Goal: Transaction & Acquisition: Download file/media

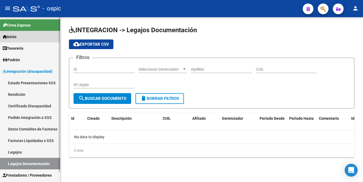
click at [16, 37] on span "Inicio" at bounding box center [10, 37] width 14 height 6
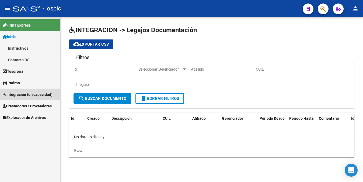
click at [30, 95] on span "Integración (discapacidad)" at bounding box center [28, 95] width 50 height 6
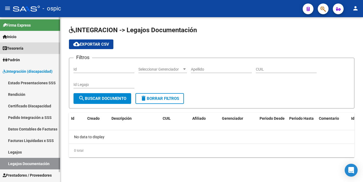
click at [20, 49] on span "Tesorería" at bounding box center [13, 48] width 21 height 6
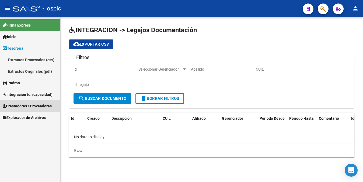
click at [31, 107] on span "Prestadores / Proveedores" at bounding box center [27, 106] width 49 height 6
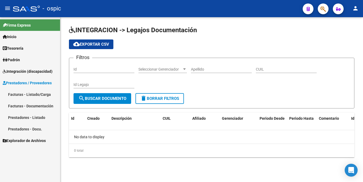
click at [34, 94] on link "Facturas - Listado/Carga" at bounding box center [30, 95] width 60 height 12
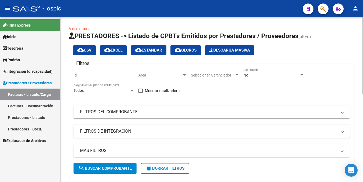
click at [181, 168] on span "delete Borrar Filtros" at bounding box center [165, 168] width 39 height 5
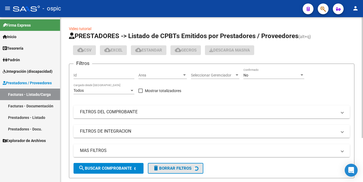
click at [270, 75] on div "No" at bounding box center [271, 75] width 56 height 5
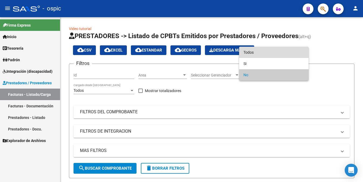
click at [266, 52] on span "Todos" at bounding box center [273, 52] width 61 height 11
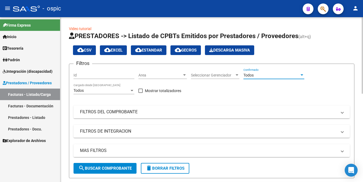
click at [116, 168] on span "search Buscar Comprobante" at bounding box center [104, 168] width 53 height 5
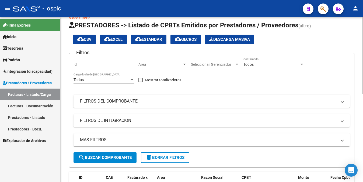
scroll to position [191, 0]
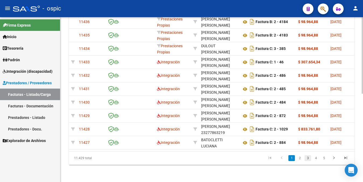
click at [309, 156] on link "3" at bounding box center [307, 158] width 6 height 6
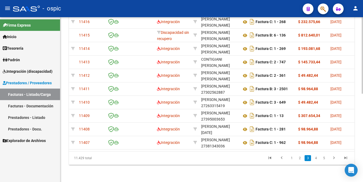
scroll to position [180, 0]
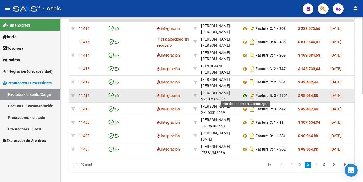
click at [244, 95] on icon at bounding box center [244, 96] width 7 height 6
click at [244, 94] on icon at bounding box center [244, 96] width 7 height 6
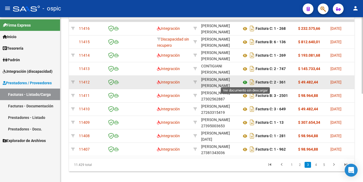
click at [244, 82] on icon at bounding box center [244, 82] width 7 height 6
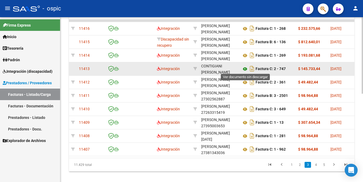
click at [244, 67] on icon at bounding box center [244, 69] width 7 height 6
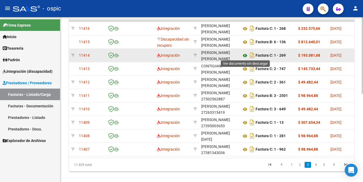
click at [245, 55] on icon at bounding box center [244, 55] width 7 height 6
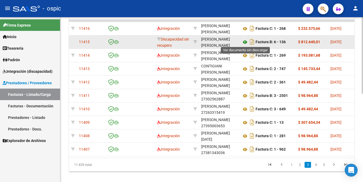
click at [244, 41] on icon at bounding box center [244, 42] width 7 height 6
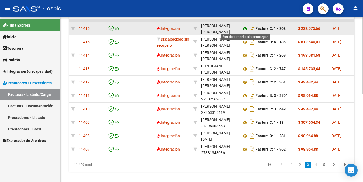
click at [243, 26] on icon at bounding box center [244, 29] width 7 height 6
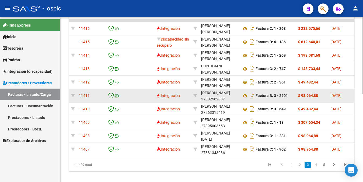
scroll to position [170, 0]
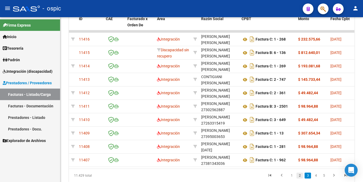
click at [300, 179] on link "2" at bounding box center [299, 176] width 6 height 6
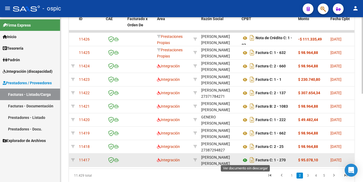
click at [243, 161] on icon at bounding box center [244, 160] width 7 height 6
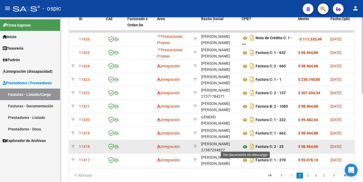
click at [246, 147] on icon at bounding box center [244, 147] width 7 height 6
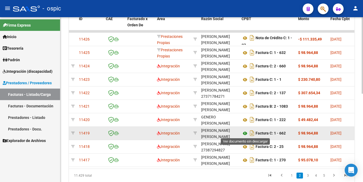
click at [245, 132] on icon at bounding box center [244, 133] width 7 height 6
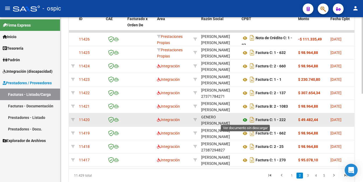
click at [246, 118] on icon at bounding box center [244, 120] width 7 height 6
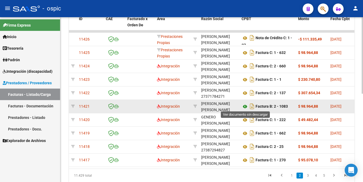
click at [244, 107] on icon at bounding box center [244, 107] width 7 height 6
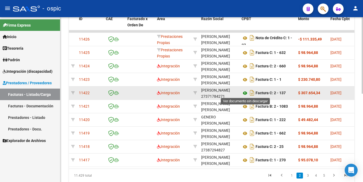
click at [245, 93] on icon at bounding box center [244, 93] width 7 height 6
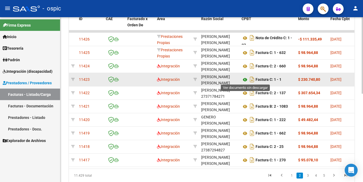
click at [243, 79] on icon at bounding box center [244, 80] width 7 height 6
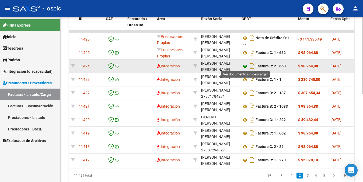
click at [246, 67] on icon at bounding box center [244, 66] width 7 height 6
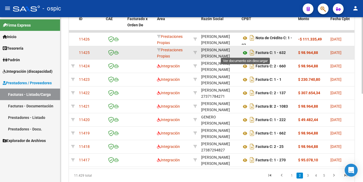
click at [243, 52] on icon at bounding box center [244, 53] width 7 height 6
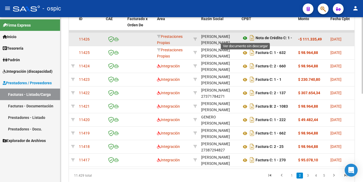
click at [244, 38] on icon at bounding box center [244, 38] width 7 height 6
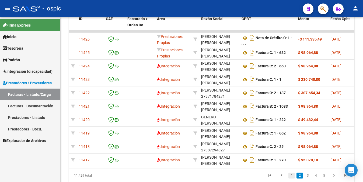
click at [292, 178] on link "1" at bounding box center [291, 176] width 6 height 6
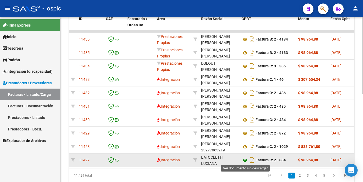
click at [244, 160] on icon at bounding box center [244, 160] width 7 height 6
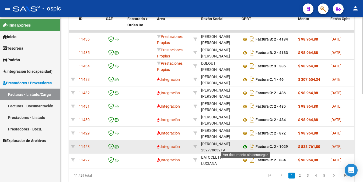
click at [244, 146] on icon at bounding box center [244, 147] width 7 height 6
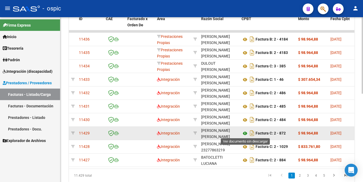
click at [243, 132] on icon at bounding box center [244, 133] width 7 height 6
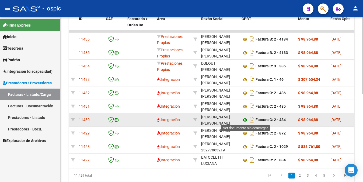
click at [244, 118] on icon at bounding box center [244, 120] width 7 height 6
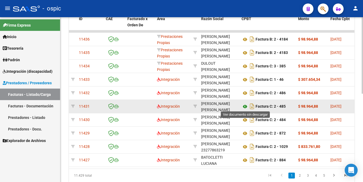
click at [244, 104] on icon at bounding box center [244, 107] width 7 height 6
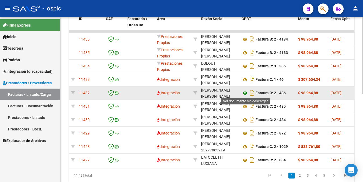
click at [244, 92] on icon at bounding box center [244, 93] width 7 height 6
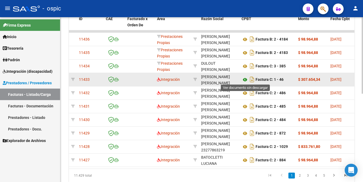
click at [244, 79] on icon at bounding box center [244, 80] width 7 height 6
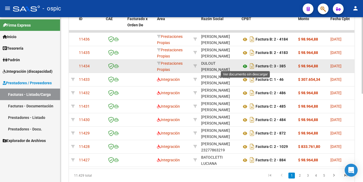
click at [244, 65] on icon at bounding box center [244, 66] width 7 height 6
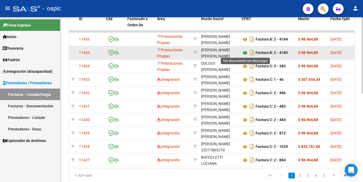
click at [246, 52] on icon at bounding box center [244, 53] width 7 height 6
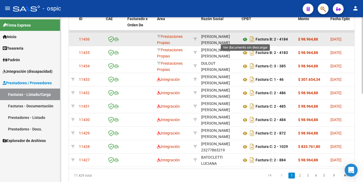
click at [245, 38] on icon at bounding box center [244, 39] width 7 height 6
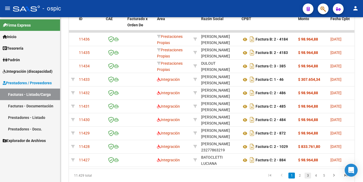
click at [308, 179] on link "3" at bounding box center [307, 176] width 6 height 6
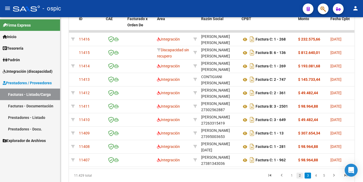
click at [300, 179] on link "2" at bounding box center [299, 176] width 6 height 6
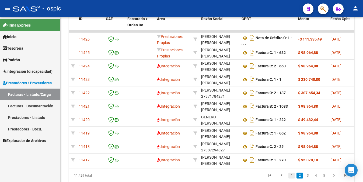
click at [293, 178] on link "1" at bounding box center [291, 176] width 6 height 6
